Goal: Find specific page/section: Find specific page/section

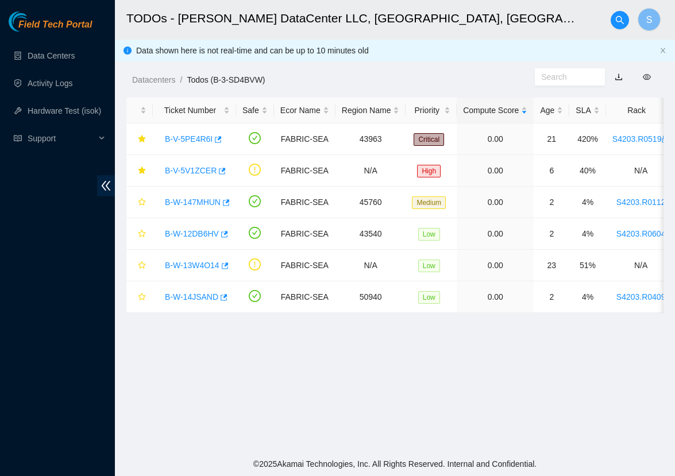
click at [357, 401] on main "TODOs - [PERSON_NAME] DataCenter LLC, [GEOGRAPHIC_DATA], [GEOGRAPHIC_DATA] S Da…" at bounding box center [395, 226] width 560 height 452
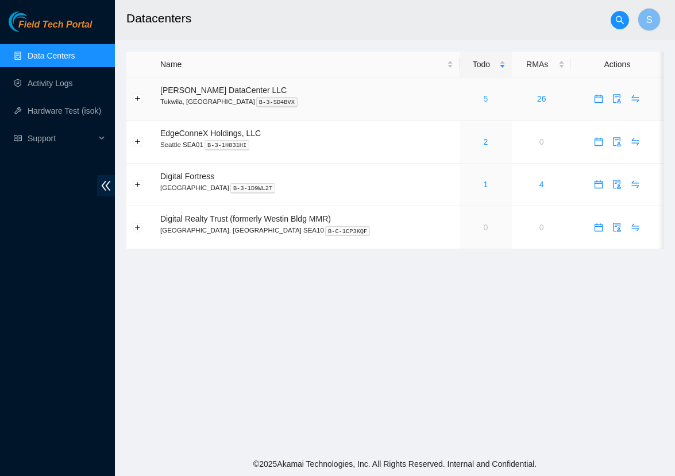
click at [483, 96] on link "5" at bounding box center [485, 98] width 5 height 9
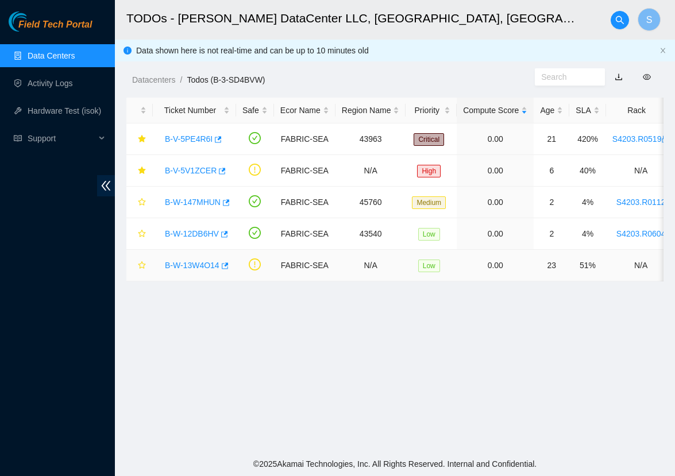
click at [198, 269] on link "B-W-13W4O14" at bounding box center [192, 265] width 55 height 9
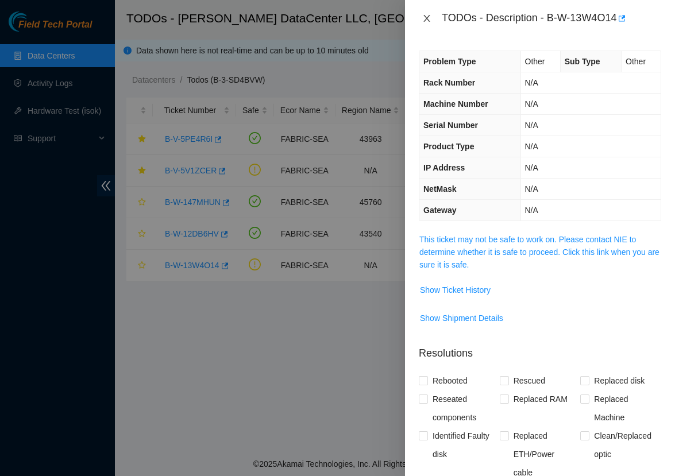
click at [428, 21] on icon "close" at bounding box center [426, 18] width 6 height 7
